Goal: Check status

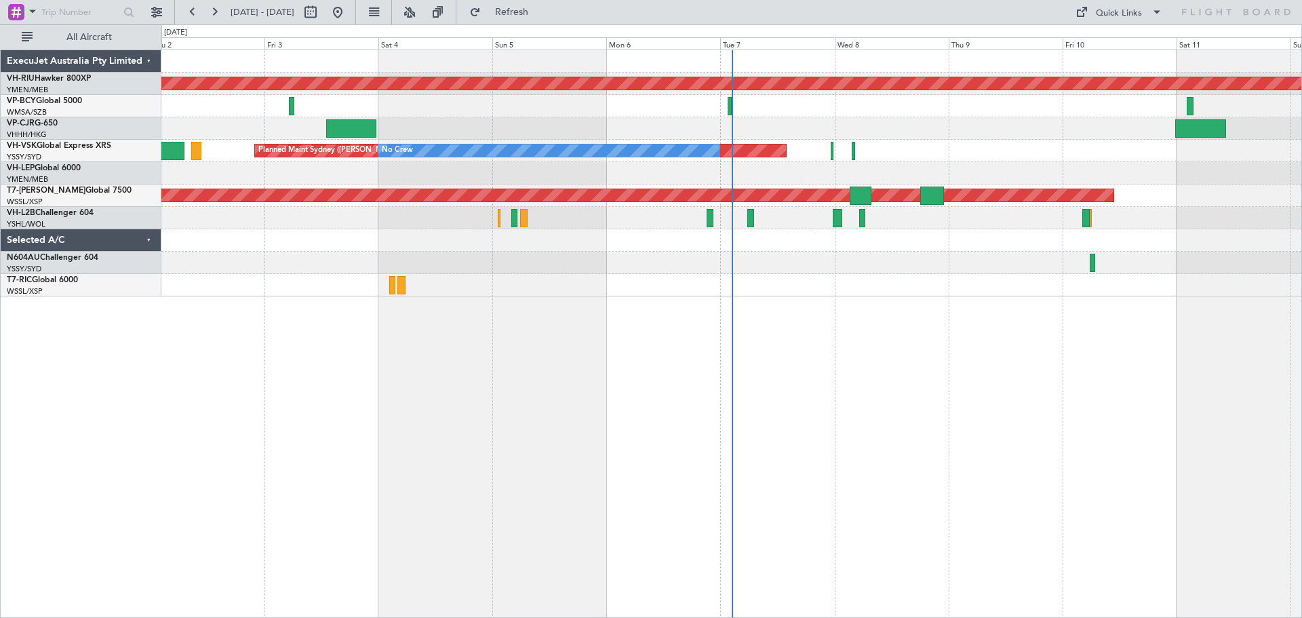
click at [186, 16] on button at bounding box center [193, 12] width 22 height 22
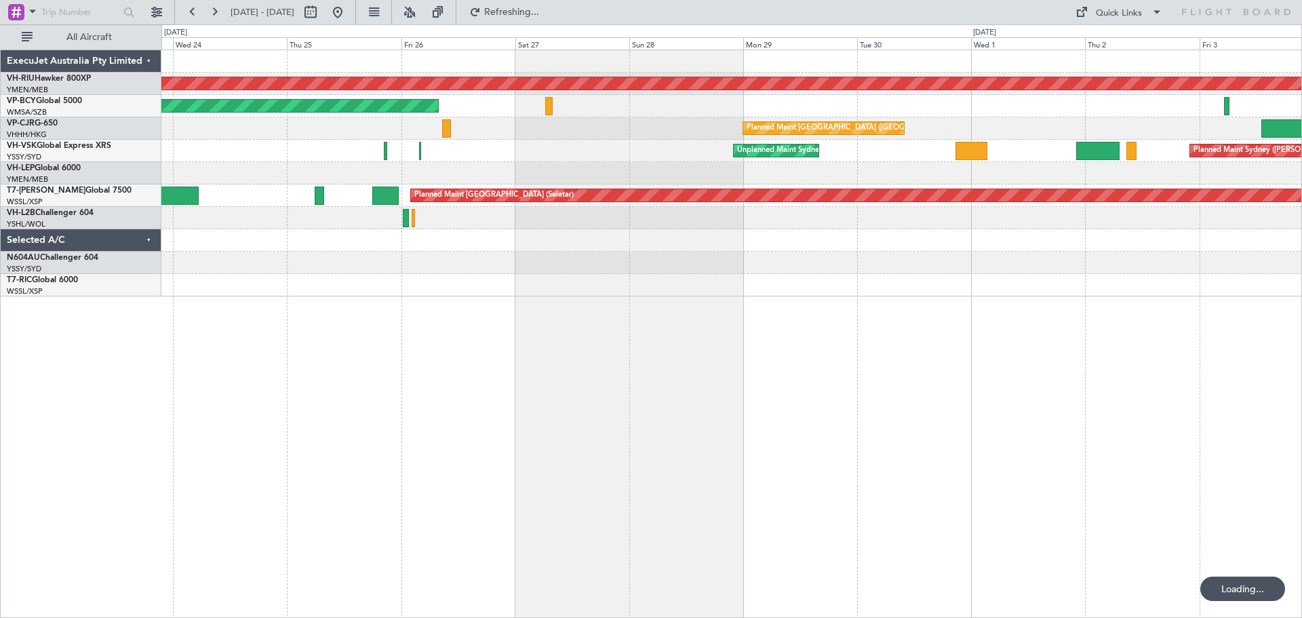
click at [186, 16] on button at bounding box center [193, 12] width 22 height 22
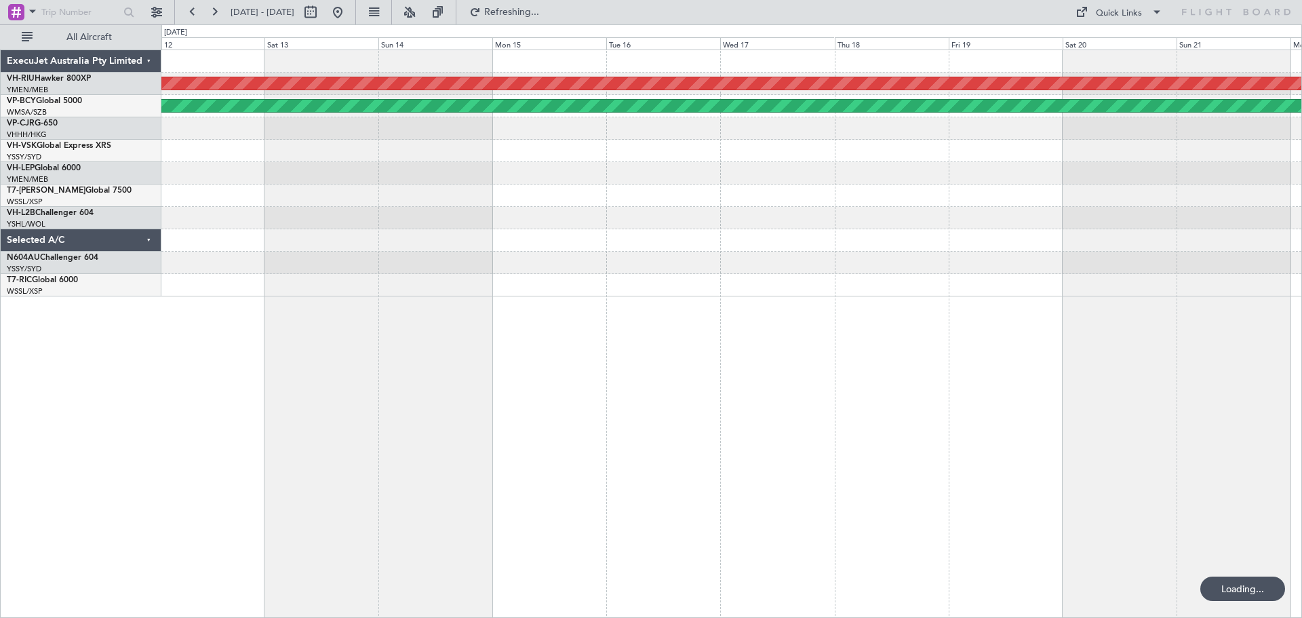
click at [186, 16] on button at bounding box center [193, 12] width 22 height 22
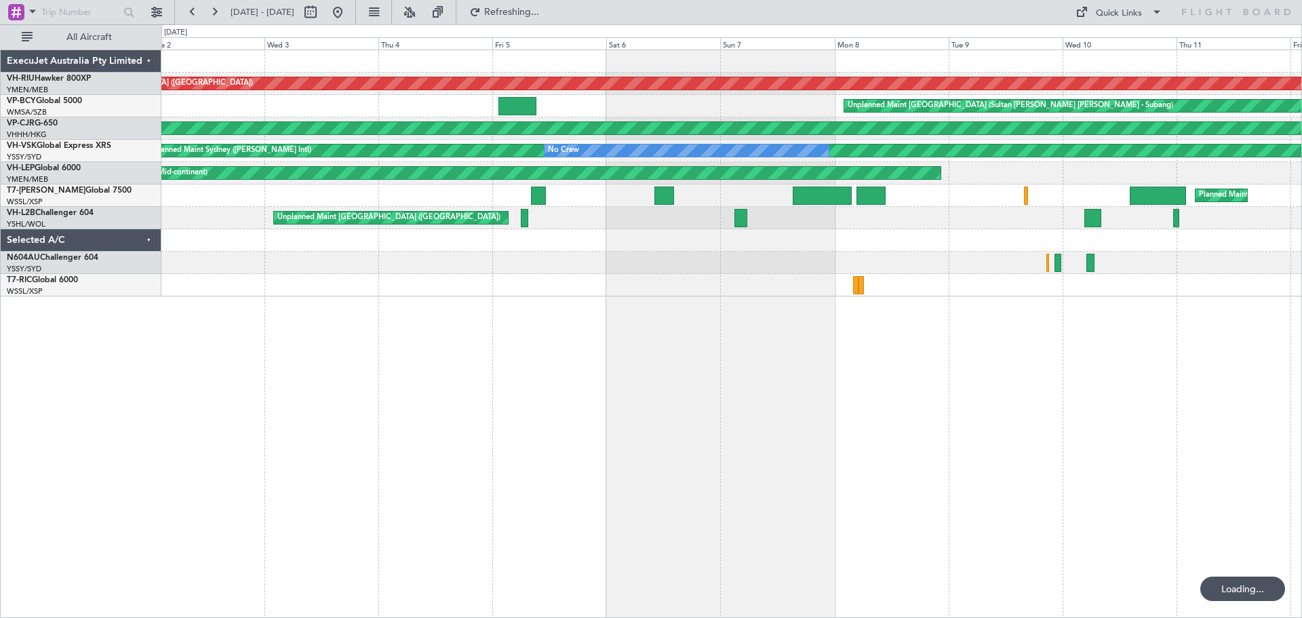
click at [186, 16] on button at bounding box center [193, 12] width 22 height 22
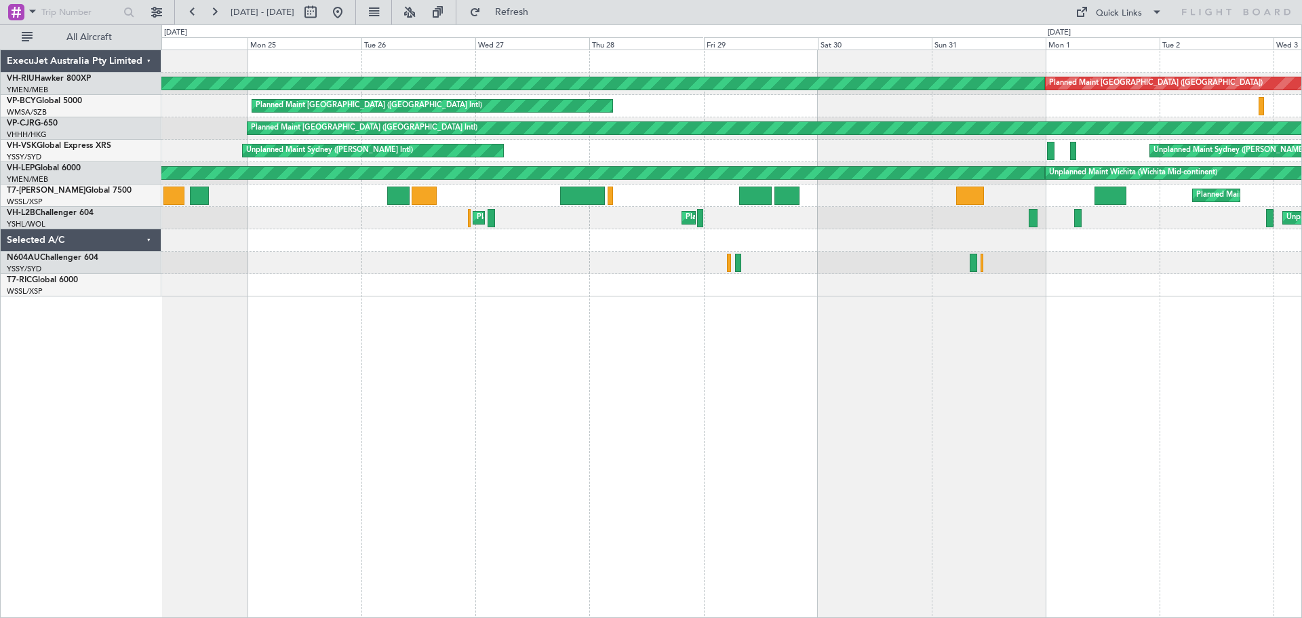
click at [687, 335] on div "Planned Maint [GEOGRAPHIC_DATA] ([GEOGRAPHIC_DATA]) Planned Maint [GEOGRAPHIC_D…" at bounding box center [731, 334] width 1141 height 568
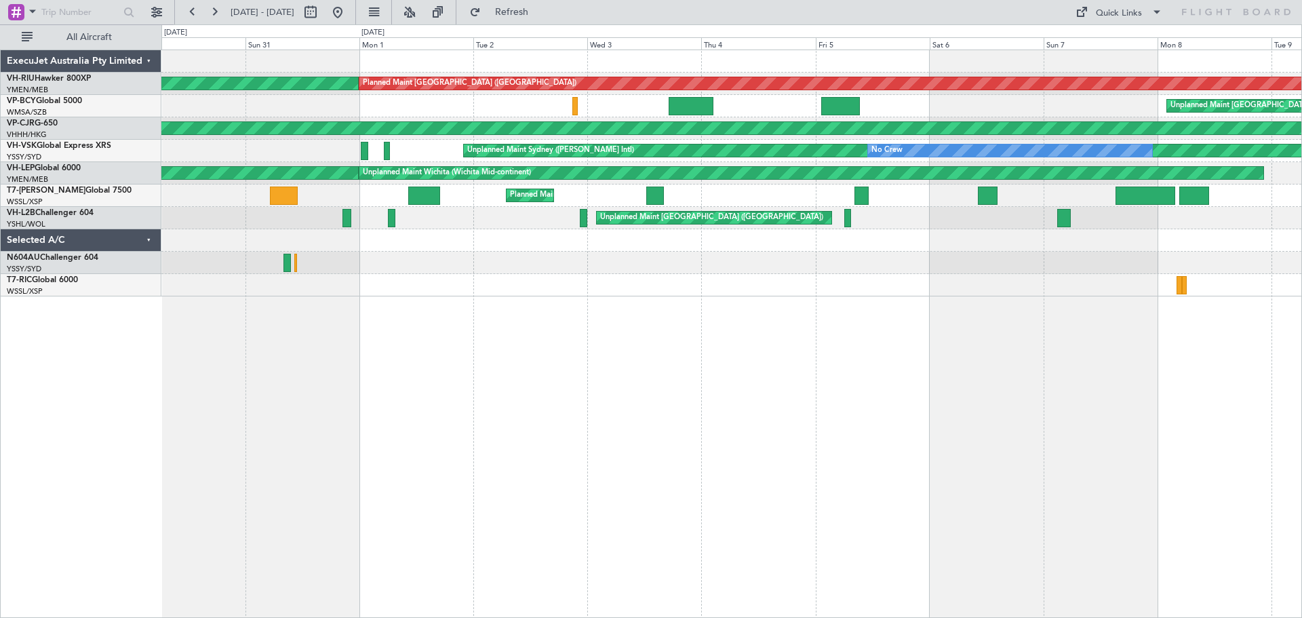
click at [279, 330] on div "Planned Maint [GEOGRAPHIC_DATA] ([GEOGRAPHIC_DATA]) Planned Maint [GEOGRAPHIC_D…" at bounding box center [731, 334] width 1141 height 568
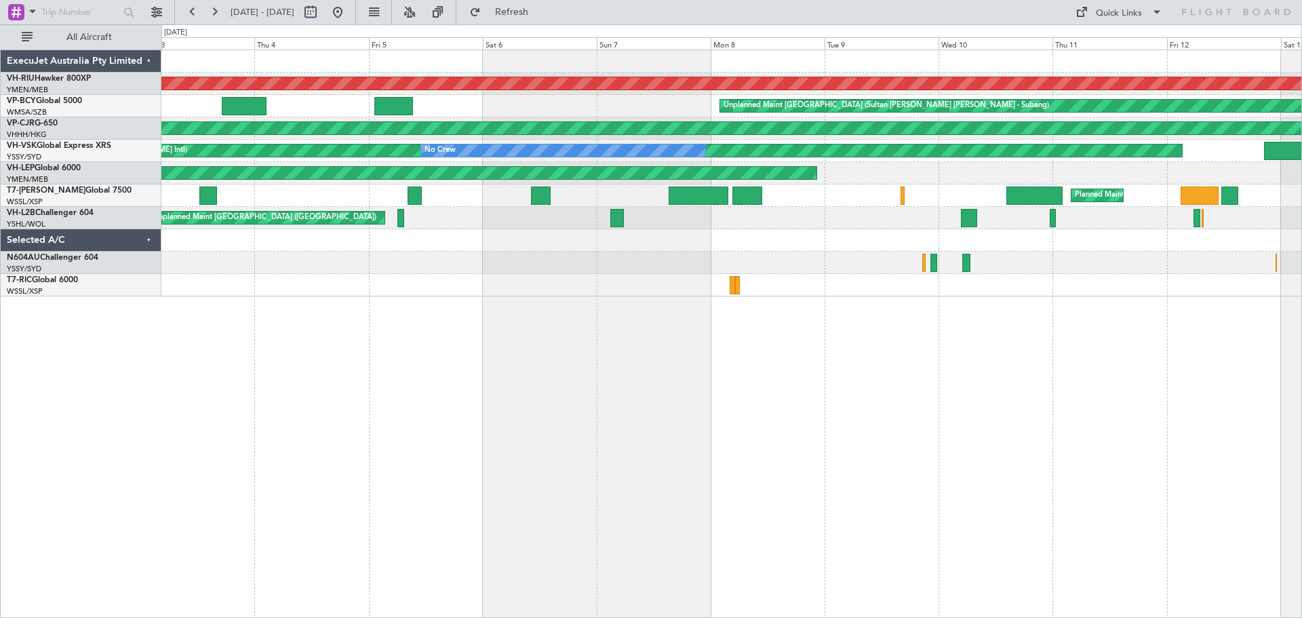
click at [547, 391] on div "Planned Maint [GEOGRAPHIC_DATA] ([GEOGRAPHIC_DATA]) Planned Maint [GEOGRAPHIC_D…" at bounding box center [731, 334] width 1141 height 568
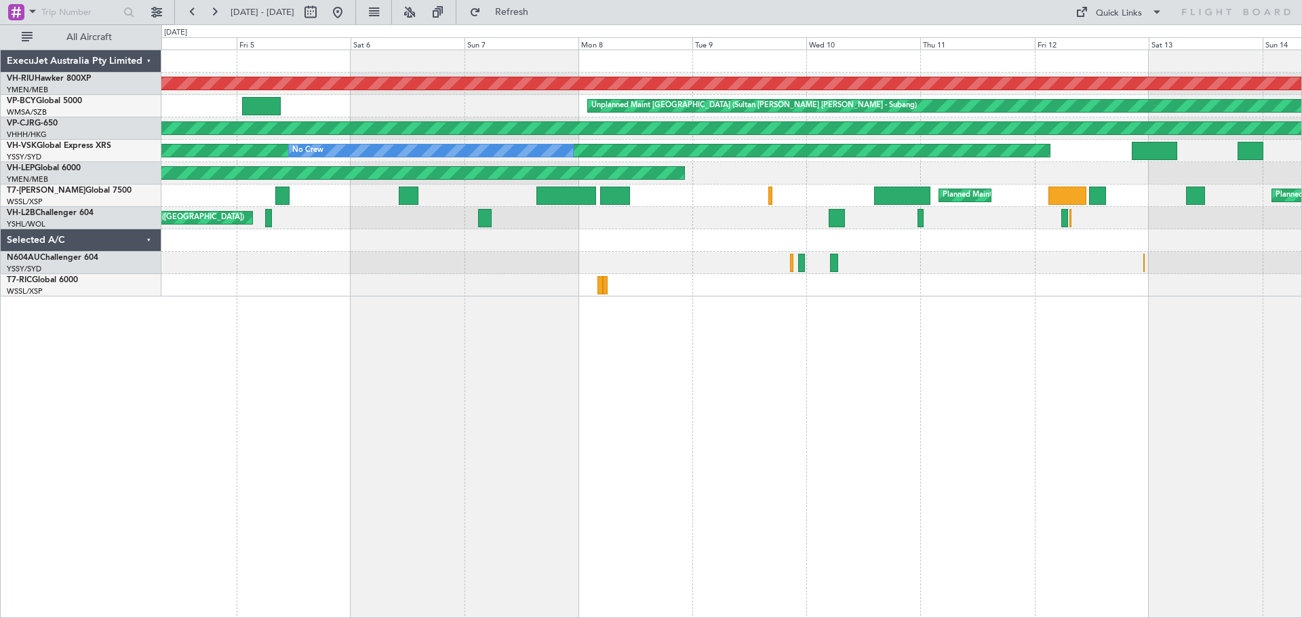
click at [734, 384] on div "Planned Maint [GEOGRAPHIC_DATA] ([GEOGRAPHIC_DATA]) Unplanned Maint [GEOGRAPHIC…" at bounding box center [731, 334] width 1141 height 568
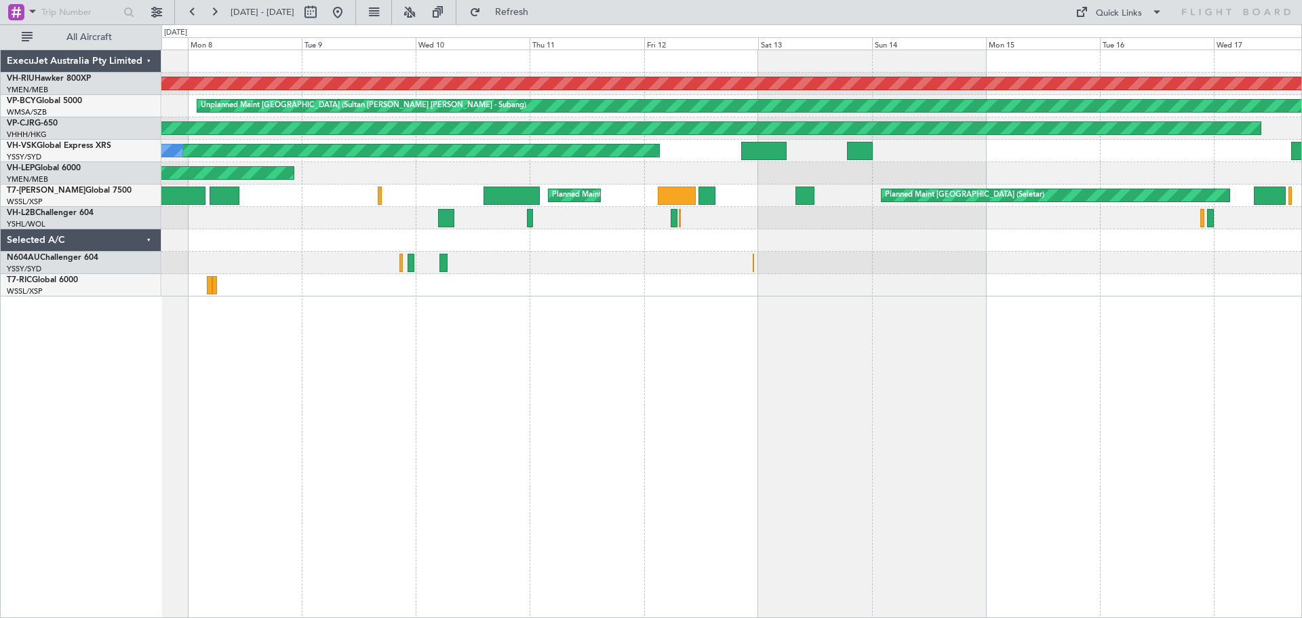
click at [780, 327] on div "Planned Maint [GEOGRAPHIC_DATA] ([GEOGRAPHIC_DATA]) Unplanned Maint [GEOGRAPHIC…" at bounding box center [731, 334] width 1141 height 568
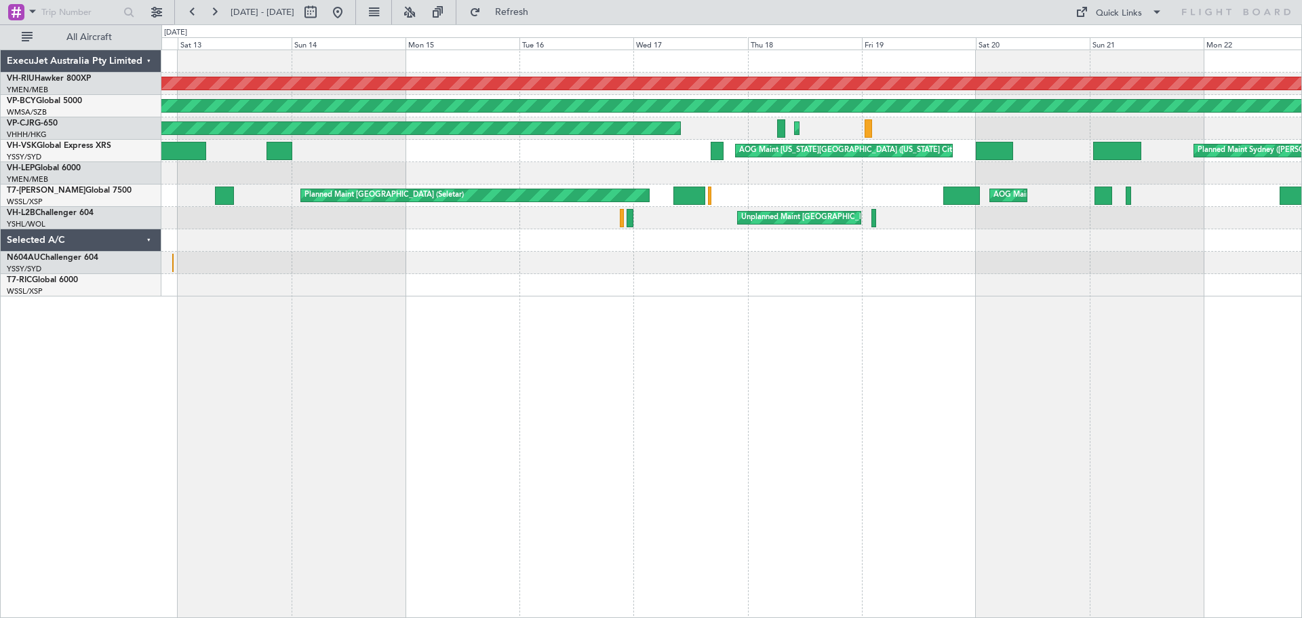
click at [640, 319] on div "Planned Maint [GEOGRAPHIC_DATA] ([GEOGRAPHIC_DATA]) Unplanned Maint [GEOGRAPHIC…" at bounding box center [731, 334] width 1141 height 568
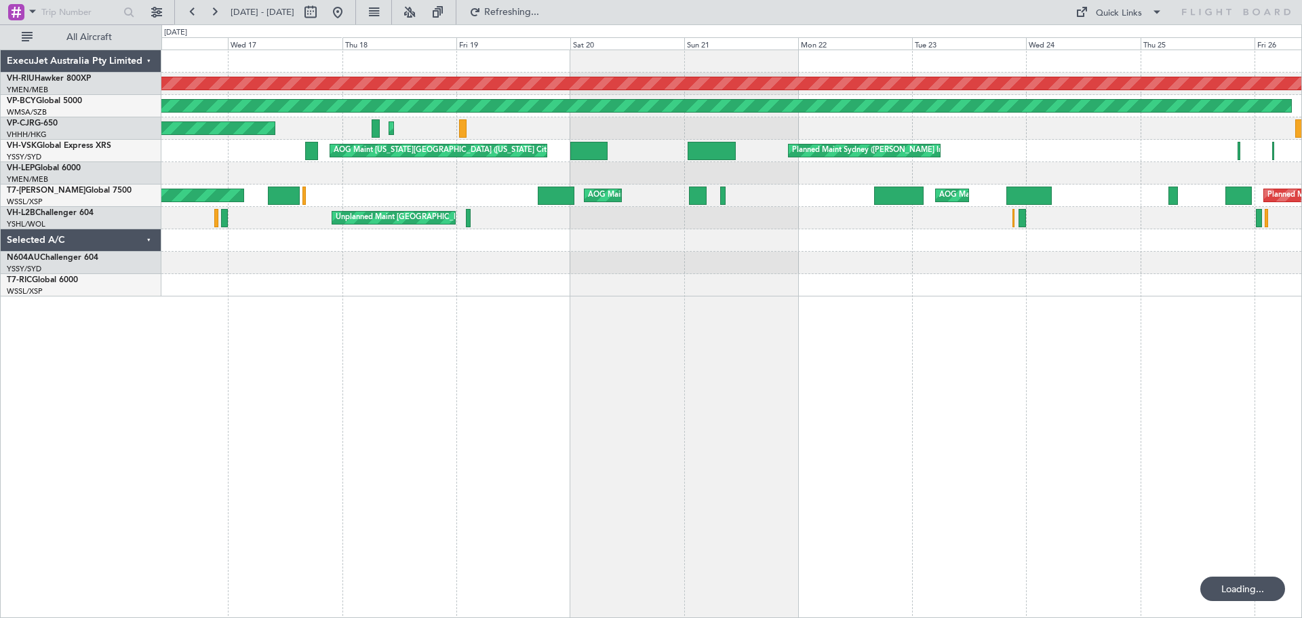
click at [451, 307] on div "Planned Maint [GEOGRAPHIC_DATA] ([GEOGRAPHIC_DATA]) Unplanned Maint [GEOGRAPHIC…" at bounding box center [731, 334] width 1141 height 568
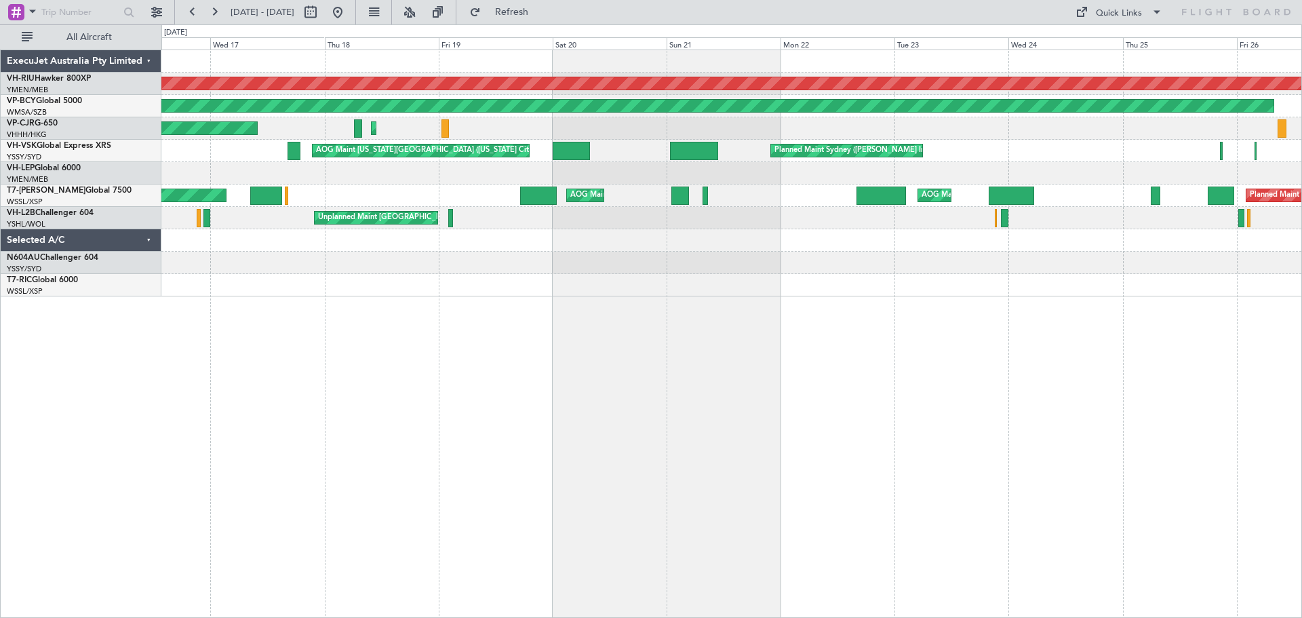
click at [950, 334] on div "Planned Maint [GEOGRAPHIC_DATA] ([GEOGRAPHIC_DATA]) Unplanned Maint [GEOGRAPHIC…" at bounding box center [731, 334] width 1141 height 568
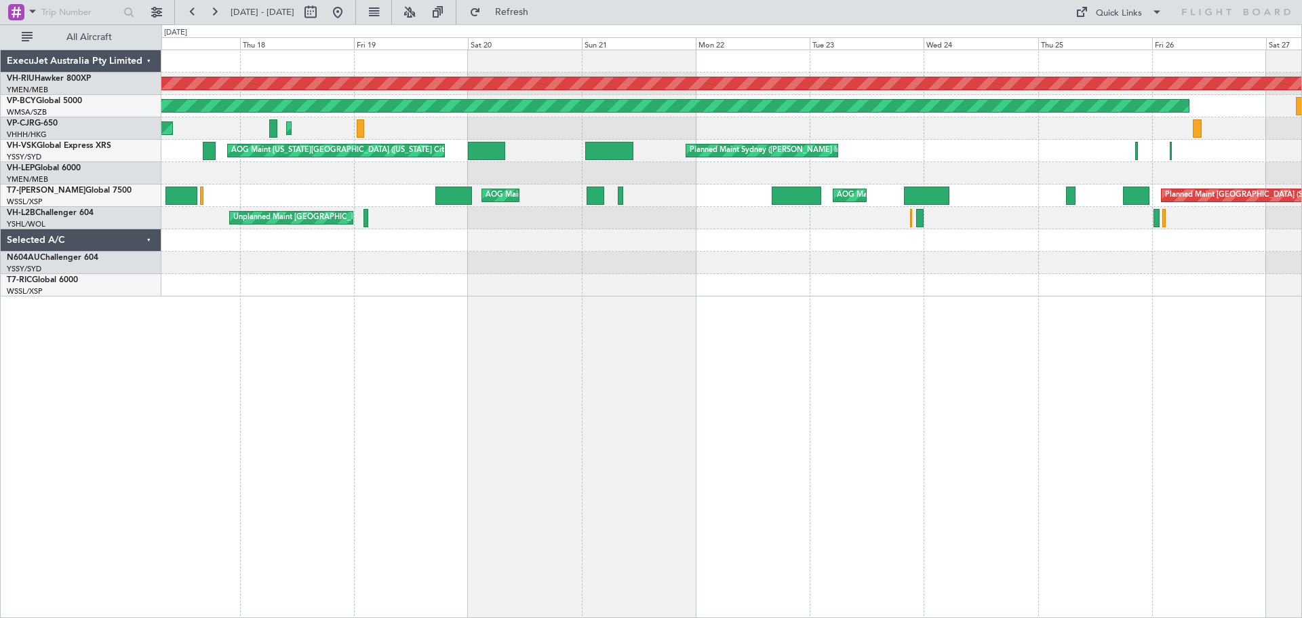
click at [575, 304] on div "Planned Maint [GEOGRAPHIC_DATA] ([GEOGRAPHIC_DATA]) Unplanned Maint [GEOGRAPHIC…" at bounding box center [731, 334] width 1141 height 568
